Goal: Transaction & Acquisition: Purchase product/service

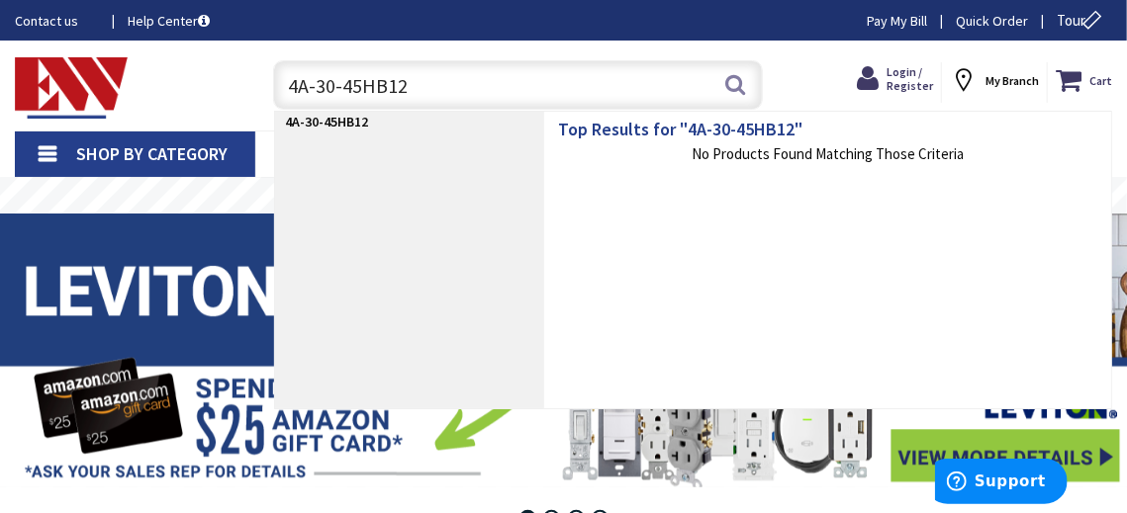
click at [346, 89] on input "4A-30-45HB12" at bounding box center [518, 84] width 490 height 49
click at [341, 84] on input "4A-30-45HB12" at bounding box center [518, 84] width 490 height 49
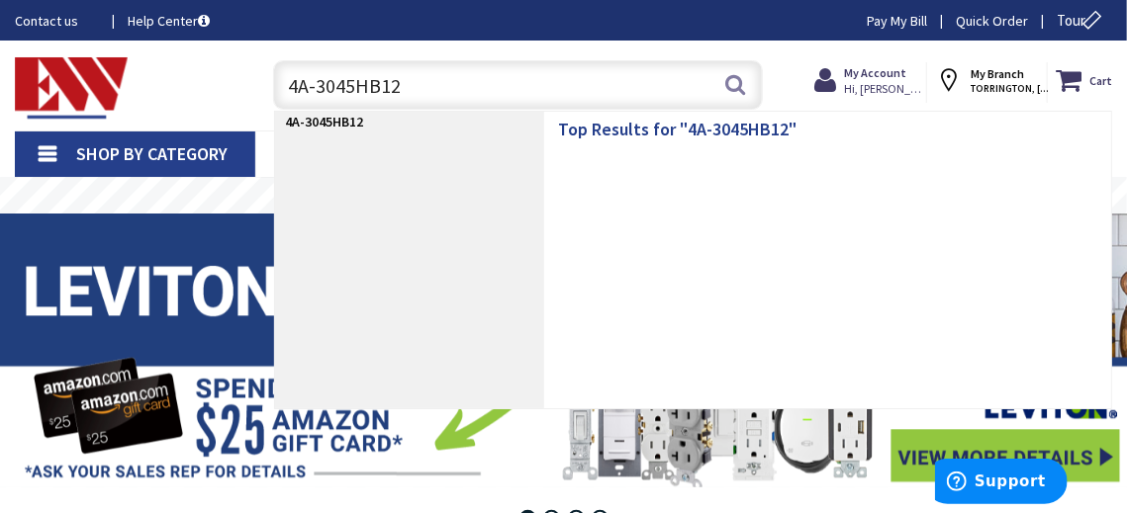
click at [318, 86] on input "4A-3045HB12" at bounding box center [518, 84] width 490 height 49
type input "4A3045HB12"
click at [535, 95] on input "4A3045HB12" at bounding box center [518, 84] width 490 height 49
